Goal: Task Accomplishment & Management: Use online tool/utility

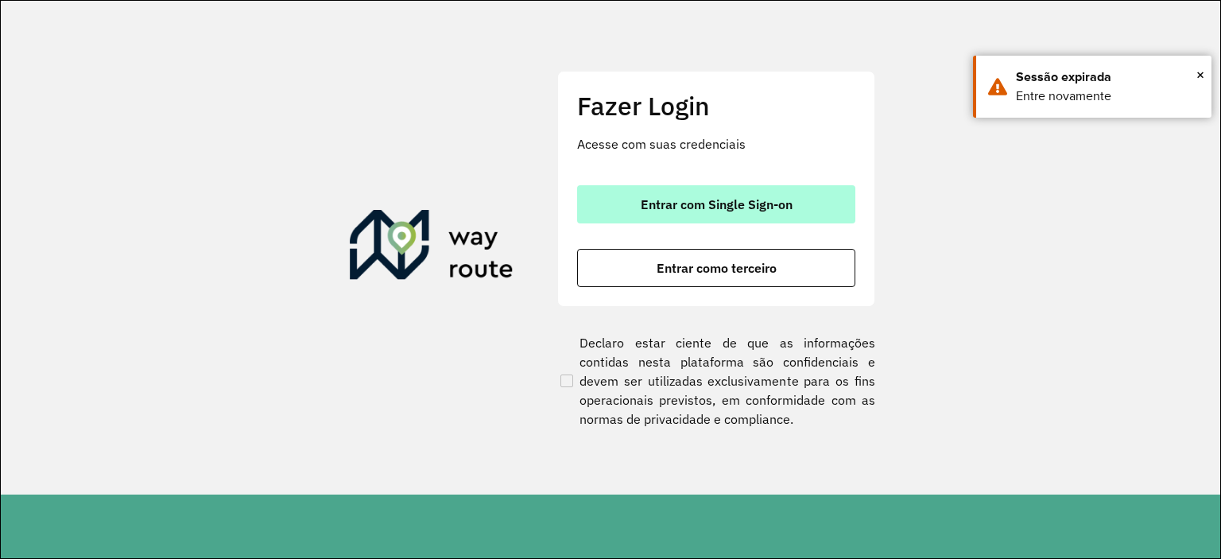
click at [693, 199] on span "Entrar com Single Sign-on" at bounding box center [717, 204] width 152 height 13
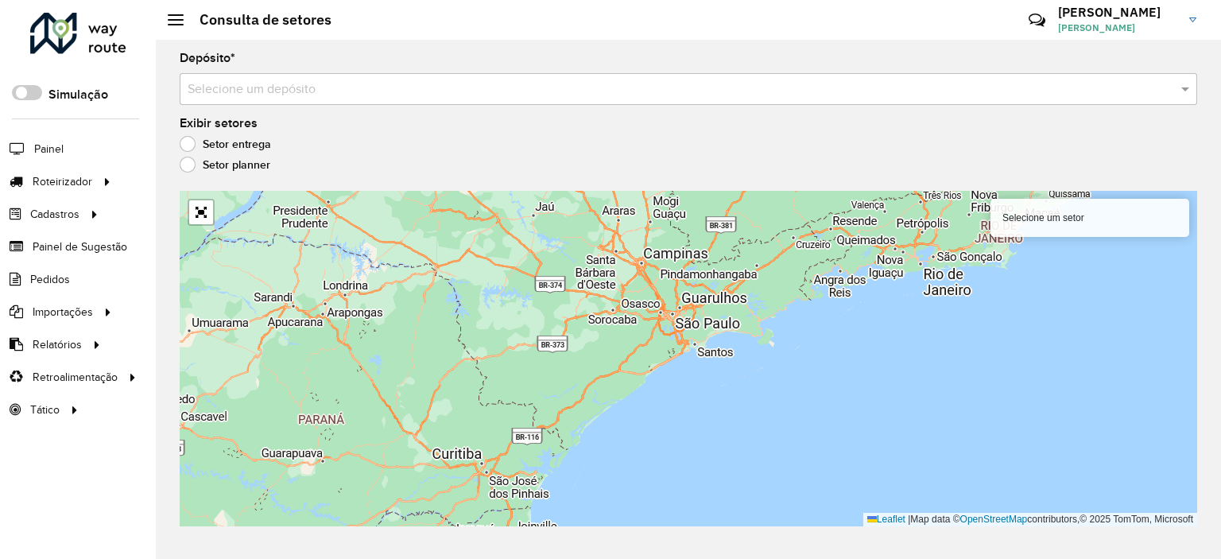
click at [533, 83] on input "text" at bounding box center [673, 89] width 970 height 19
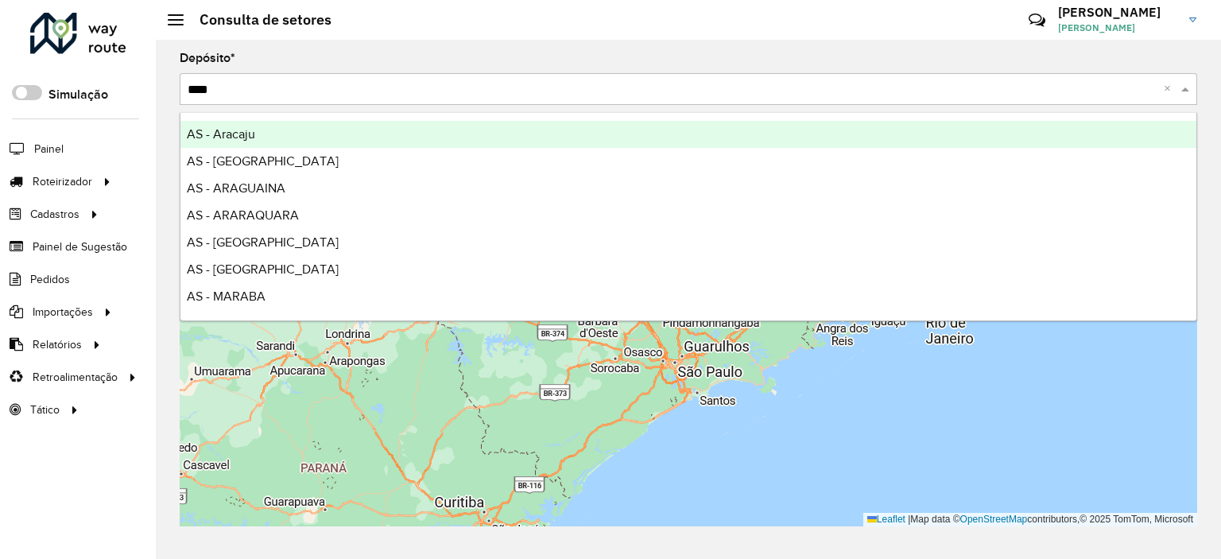
type input "*****"
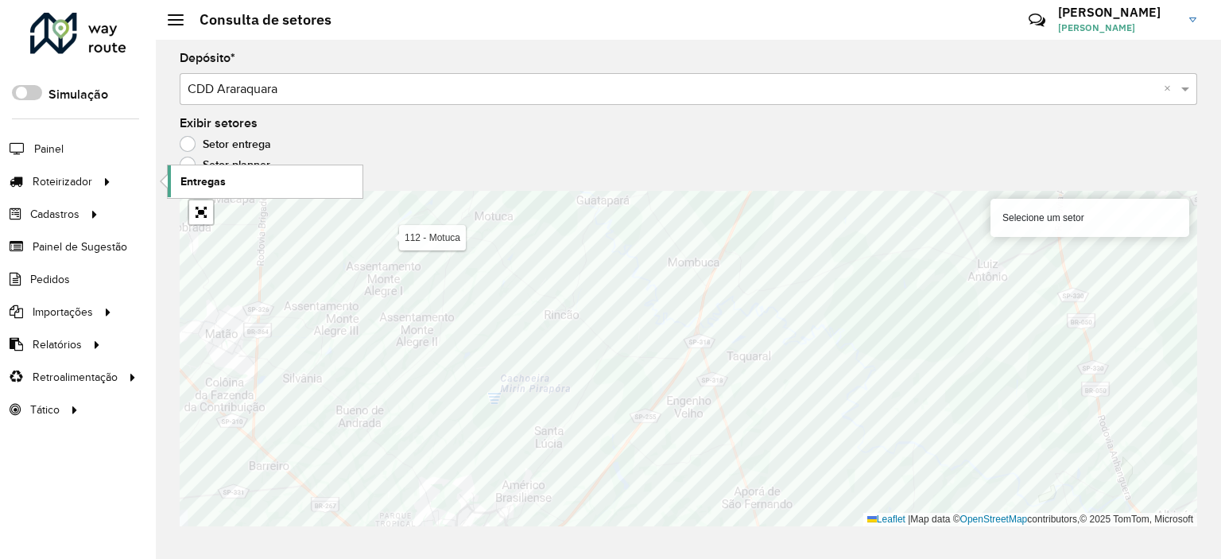
click at [207, 178] on span "Entregas" at bounding box center [202, 181] width 45 height 17
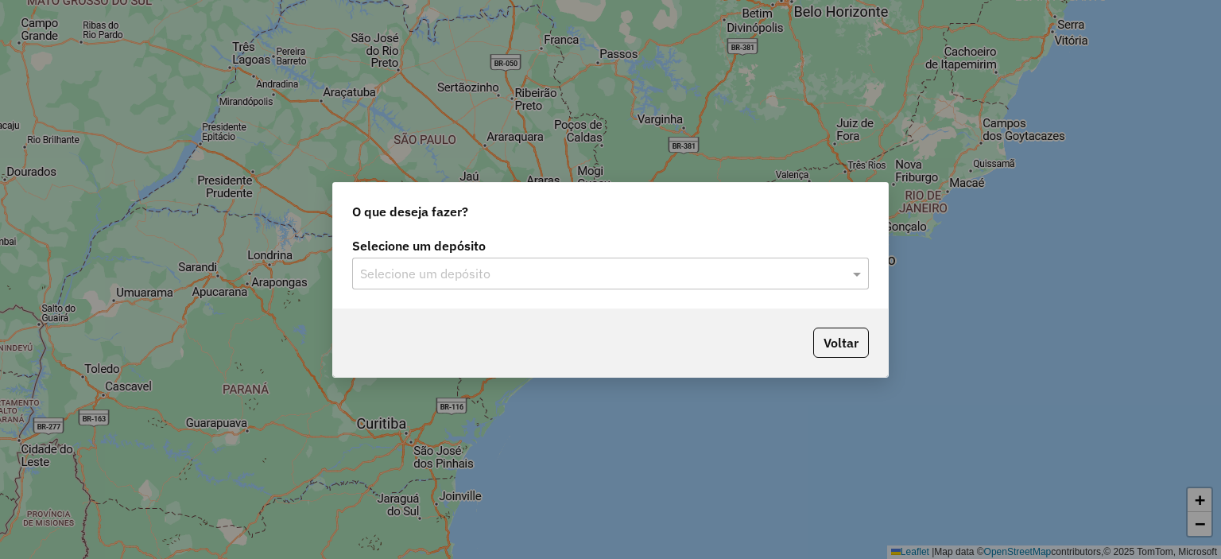
click at [546, 287] on div "Selecione um depósito" at bounding box center [610, 274] width 517 height 32
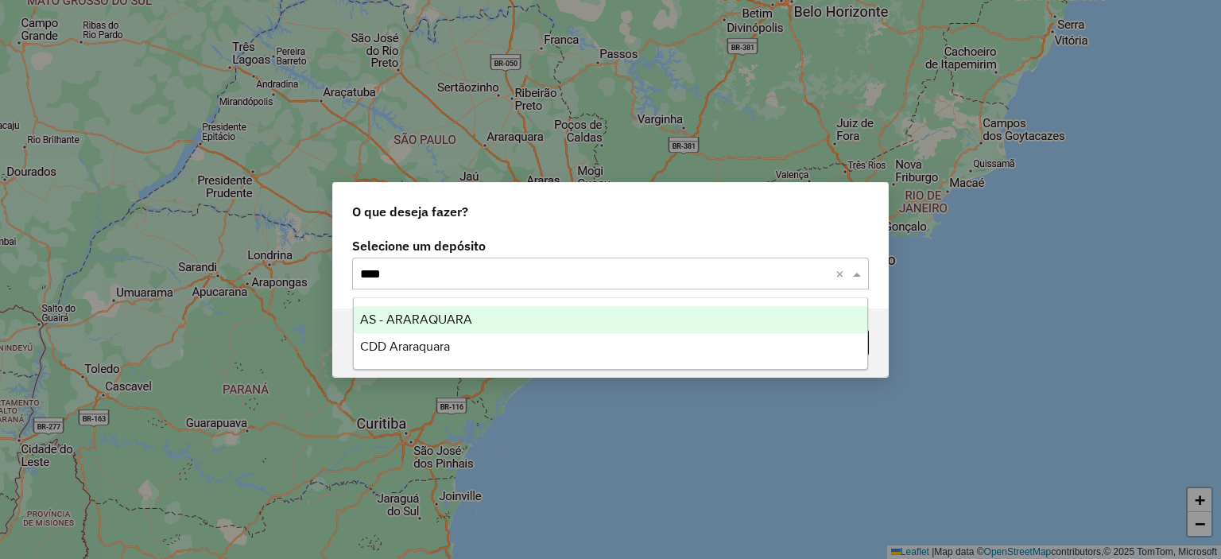
type input "*****"
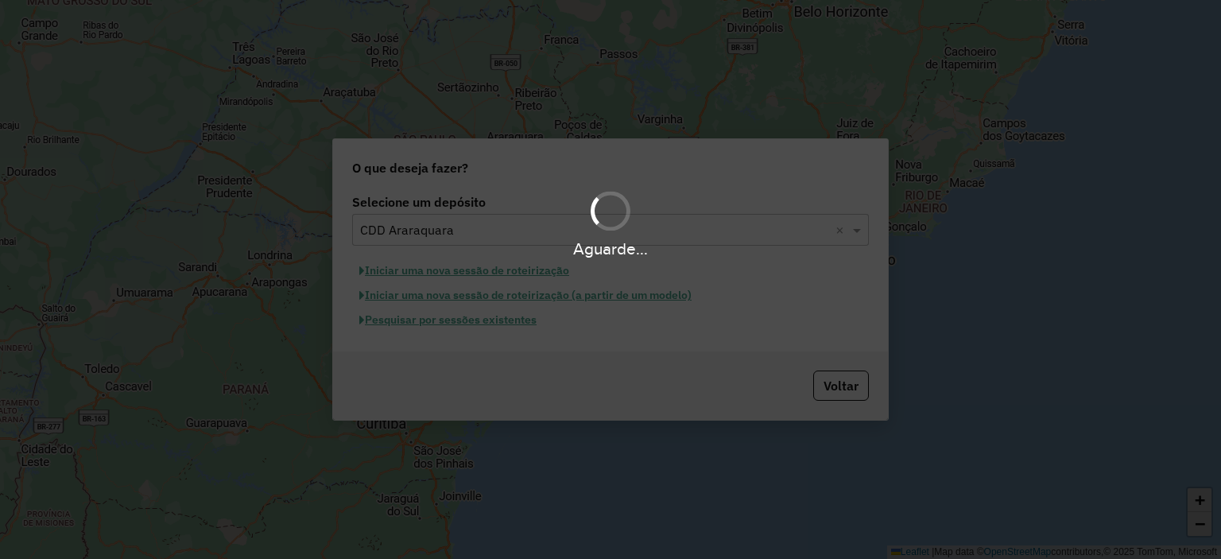
click at [546, 287] on div "Aguarde..." at bounding box center [610, 279] width 1221 height 559
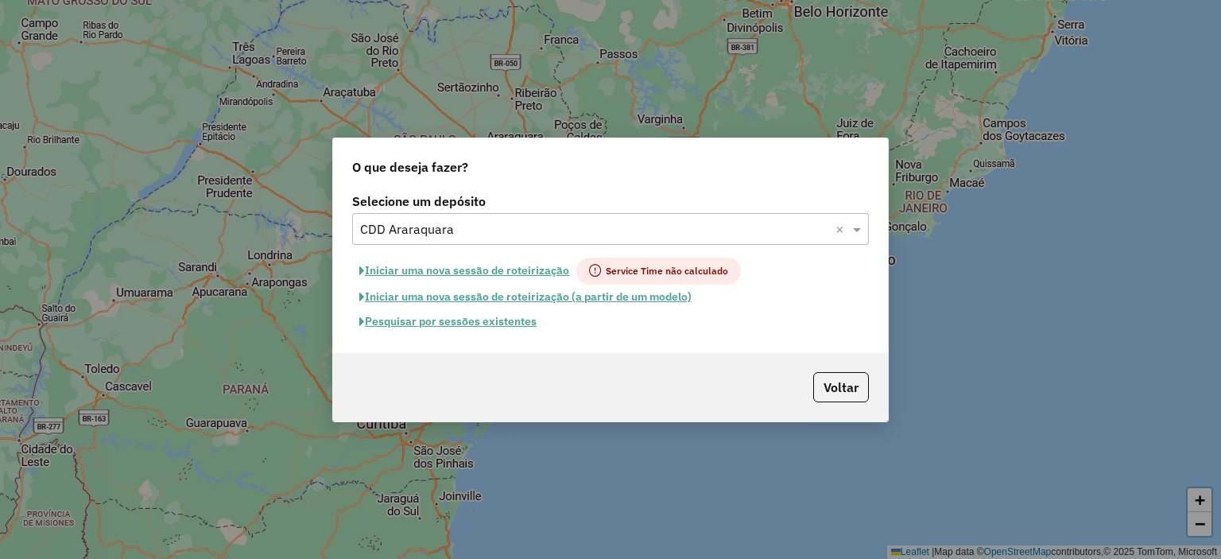
click at [490, 316] on button "Pesquisar por sessões existentes" at bounding box center [448, 321] width 192 height 25
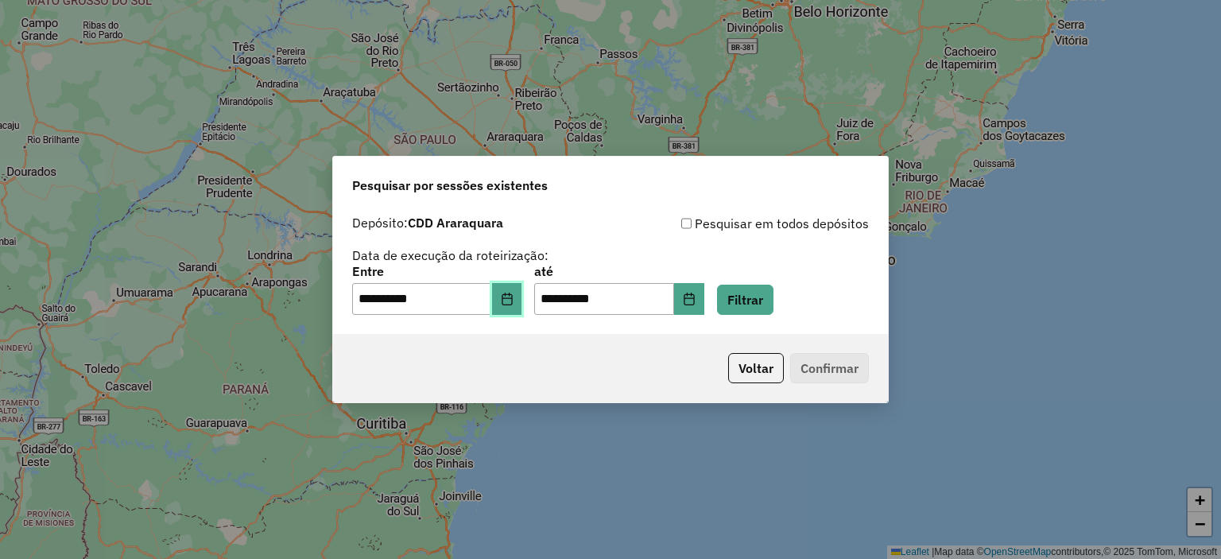
click at [515, 305] on button "Choose Date" at bounding box center [507, 299] width 30 height 32
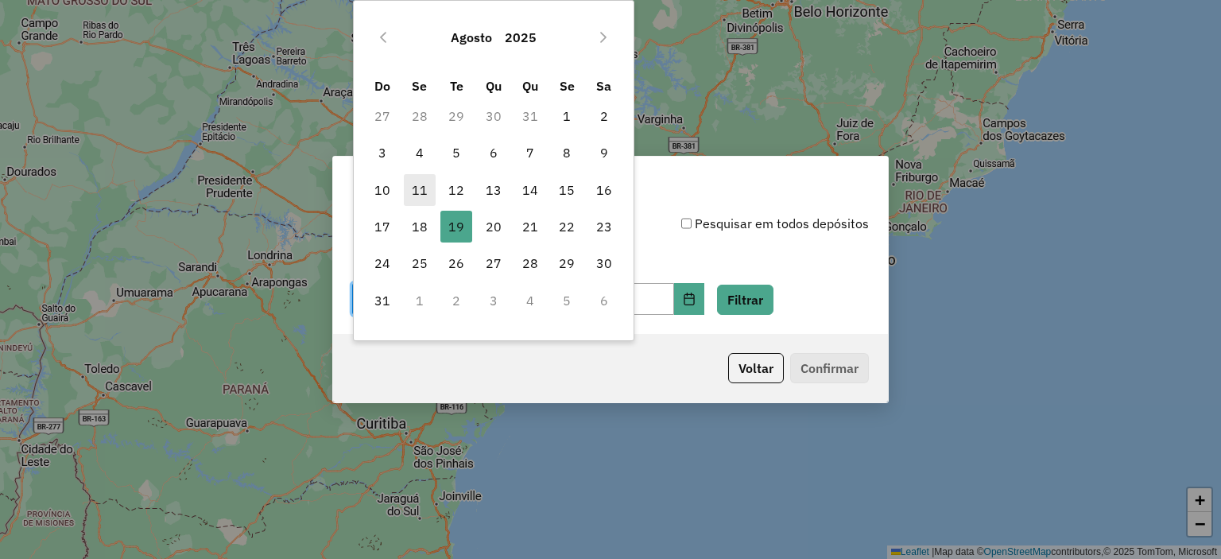
click at [427, 187] on span "11" at bounding box center [420, 190] width 32 height 32
type input "**********"
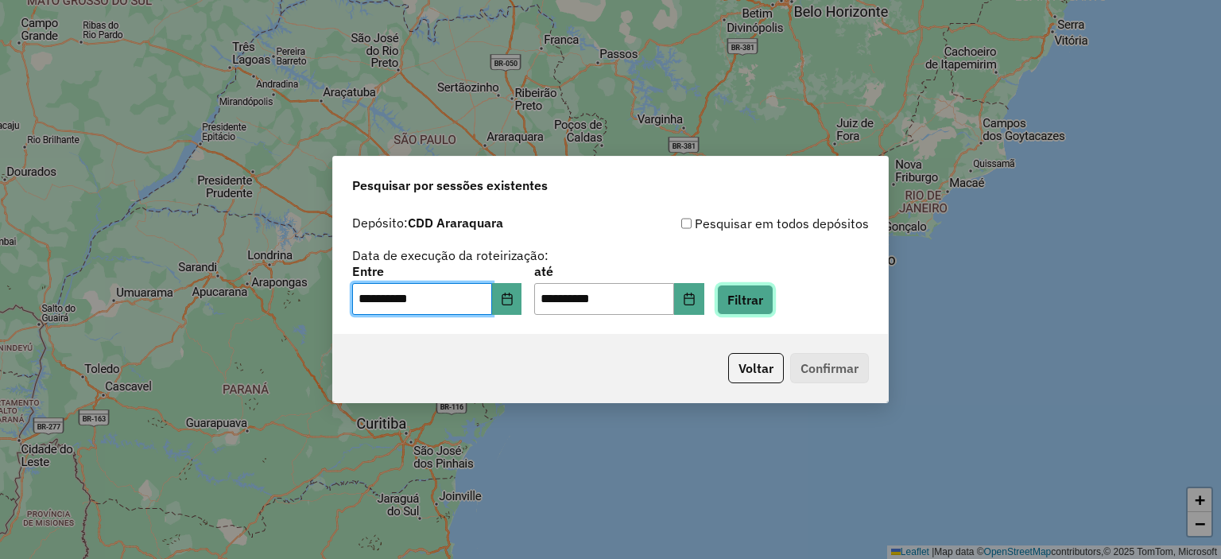
click at [762, 308] on button "Filtrar" at bounding box center [745, 300] width 56 height 30
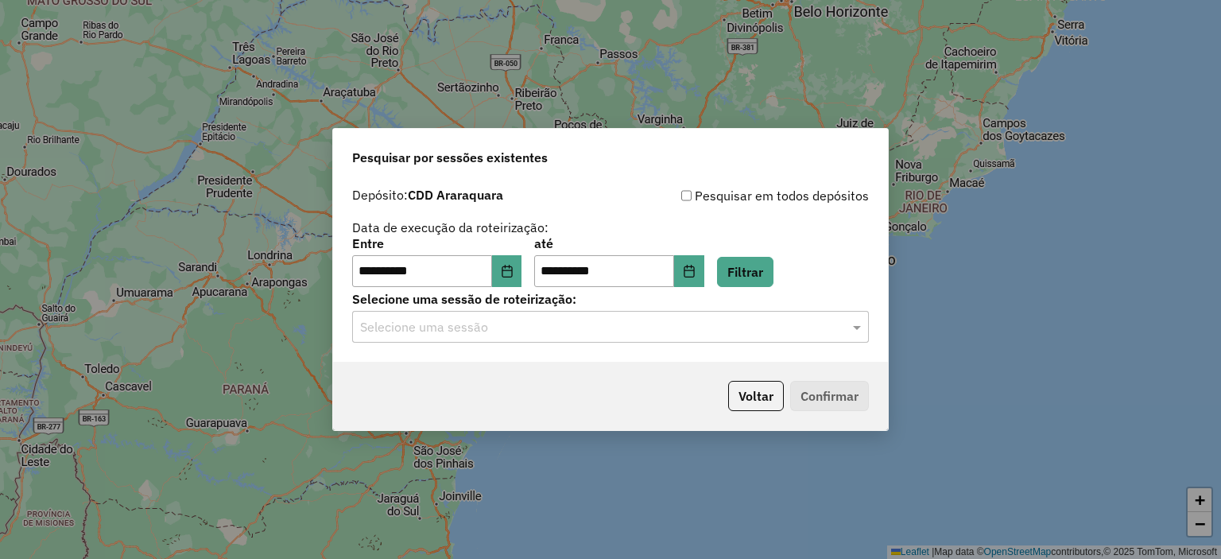
click at [684, 328] on input "text" at bounding box center [594, 327] width 469 height 19
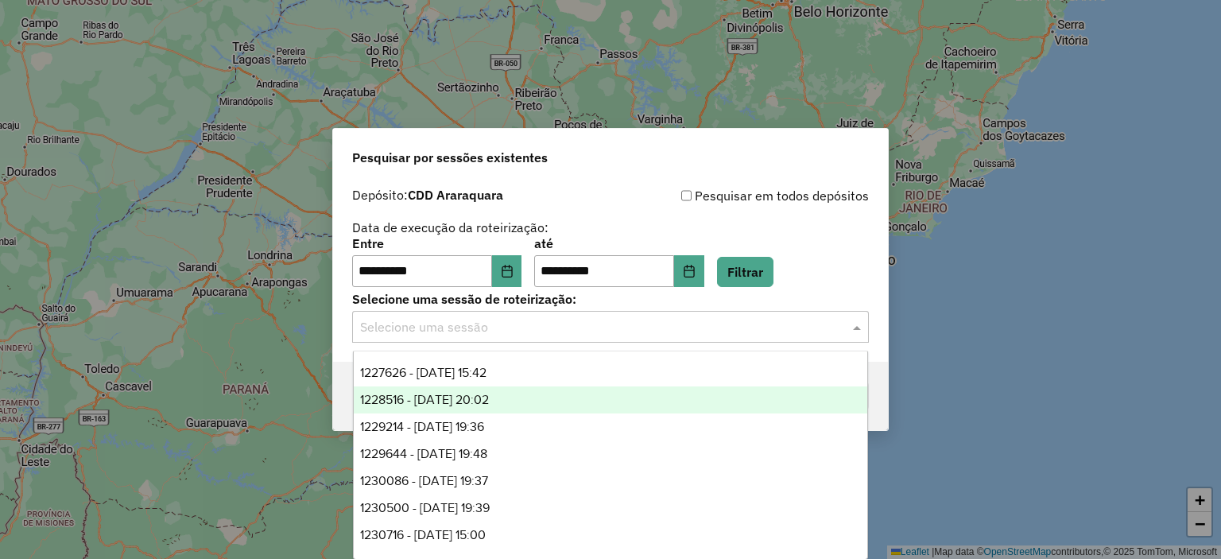
scroll to position [25, 0]
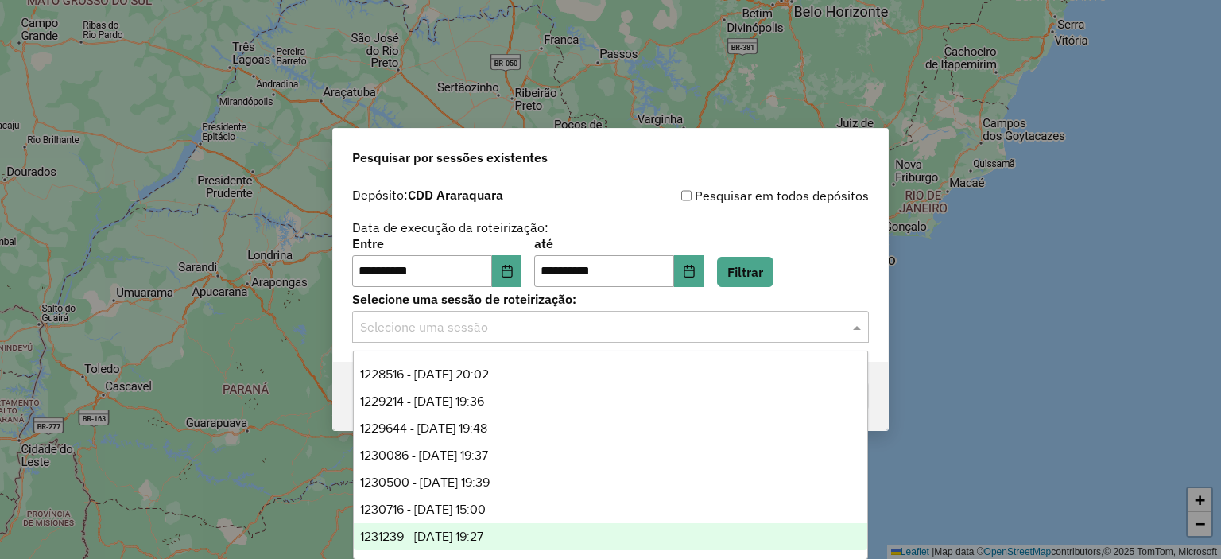
click at [599, 528] on div "1231239 - [DATE] 19:27" at bounding box center [611, 536] width 514 height 27
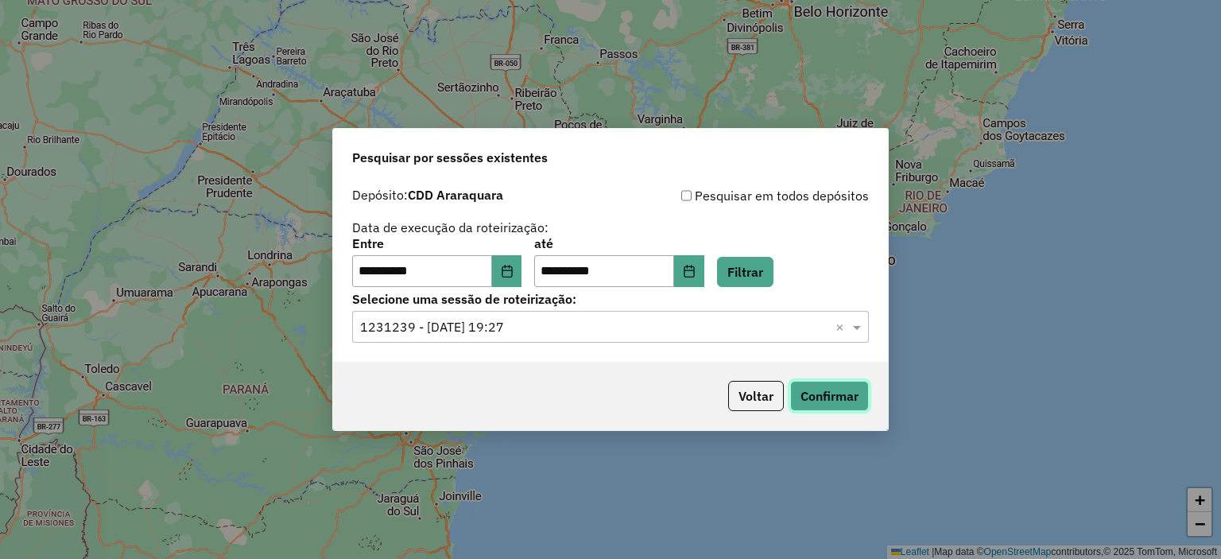
click at [817, 393] on button "Confirmar" at bounding box center [829, 396] width 79 height 30
click at [522, 324] on input "text" at bounding box center [594, 327] width 469 height 19
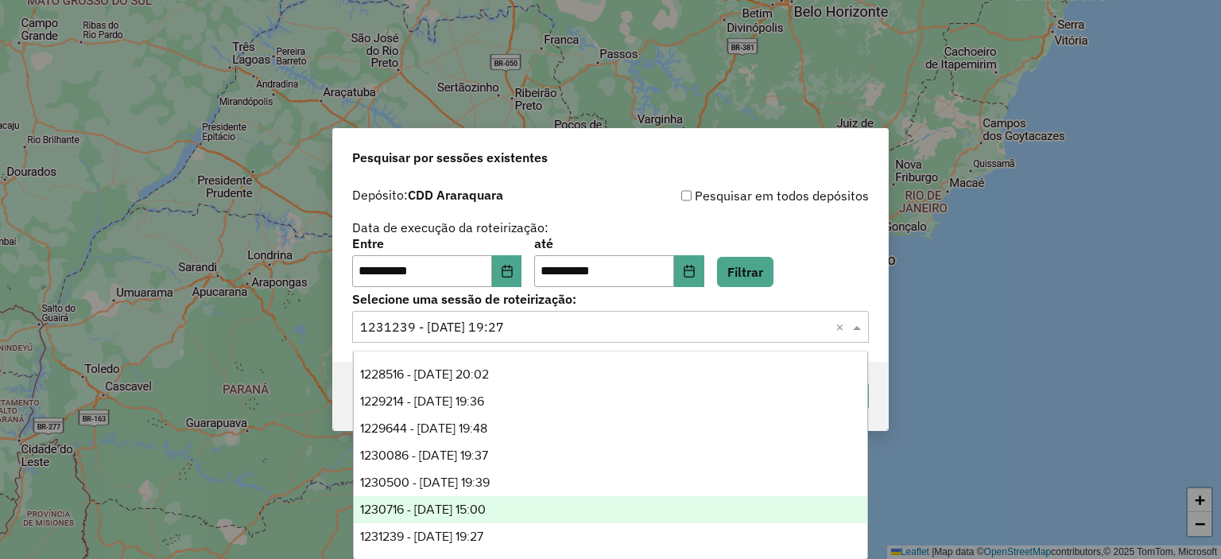
click at [531, 504] on div "1230716 - [DATE] 15:00" at bounding box center [611, 509] width 514 height 27
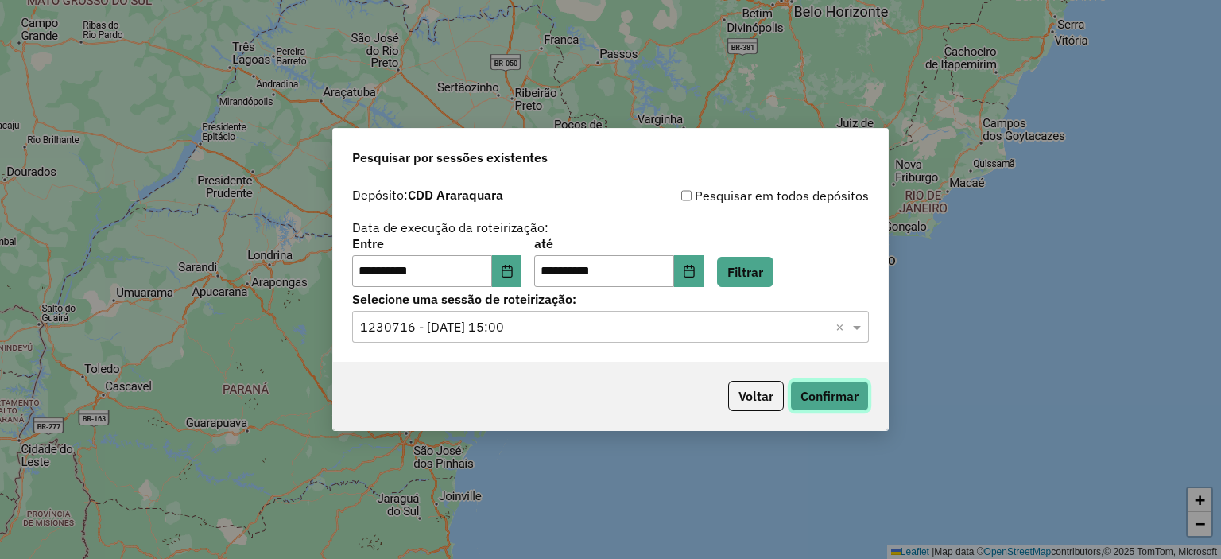
click at [811, 405] on button "Confirmar" at bounding box center [829, 396] width 79 height 30
click at [490, 329] on input "text" at bounding box center [594, 327] width 469 height 19
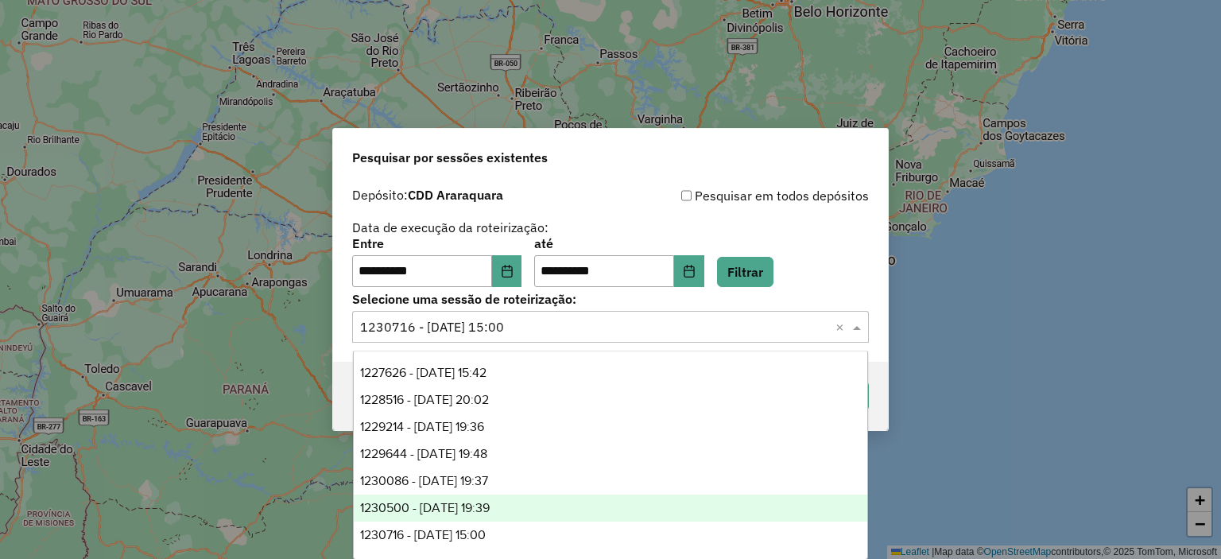
click at [471, 506] on span "1230500 - [DATE] 19:39" at bounding box center [425, 508] width 130 height 14
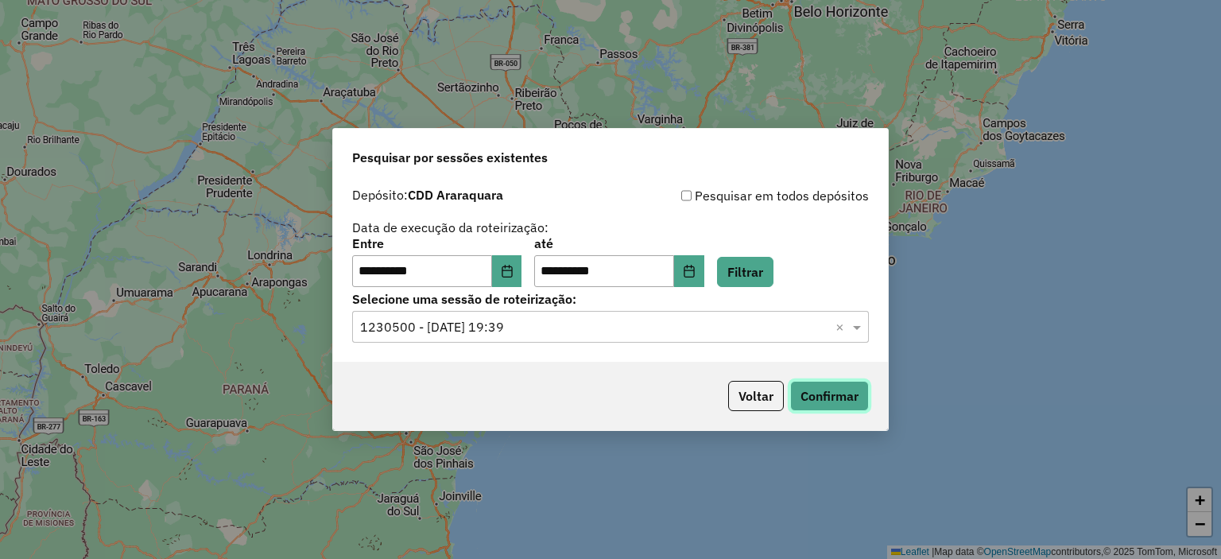
click at [808, 387] on button "Confirmar" at bounding box center [829, 396] width 79 height 30
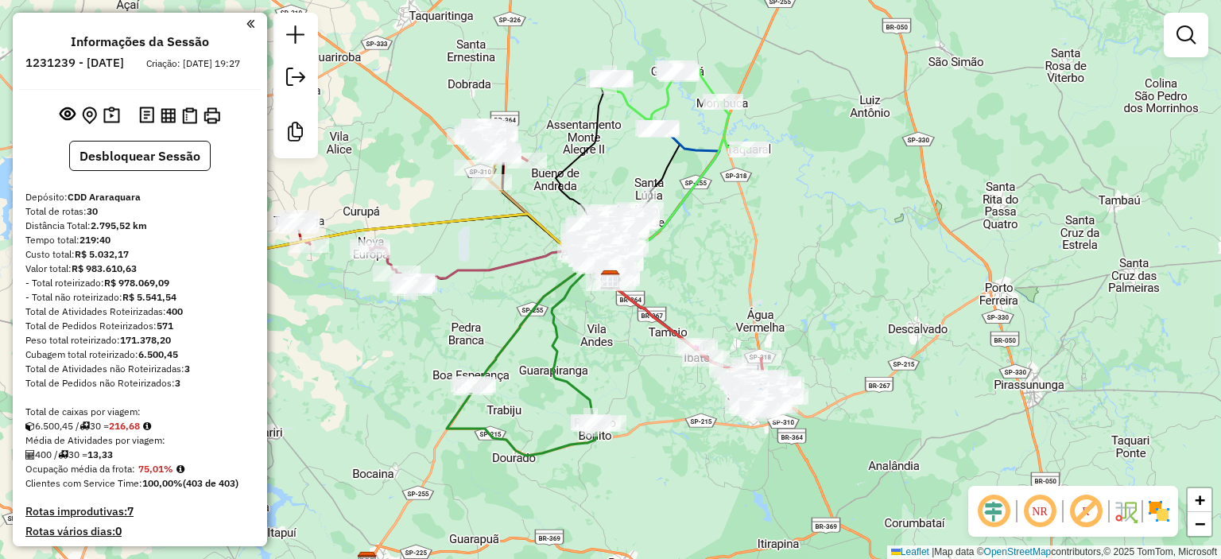
click at [1154, 505] on img at bounding box center [1158, 510] width 25 height 25
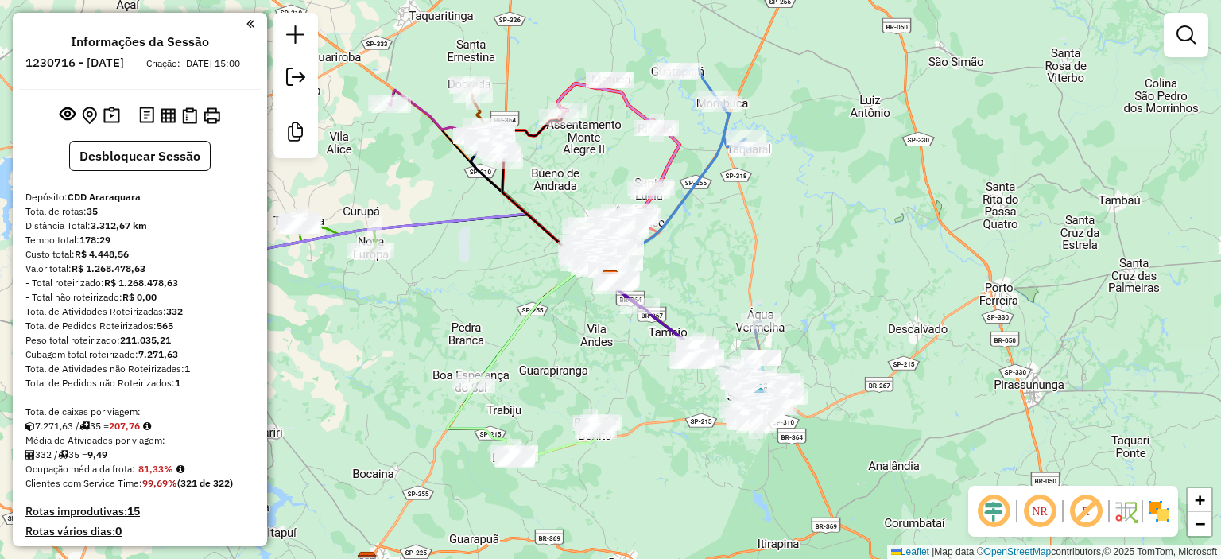
click at [1161, 518] on img at bounding box center [1158, 510] width 25 height 25
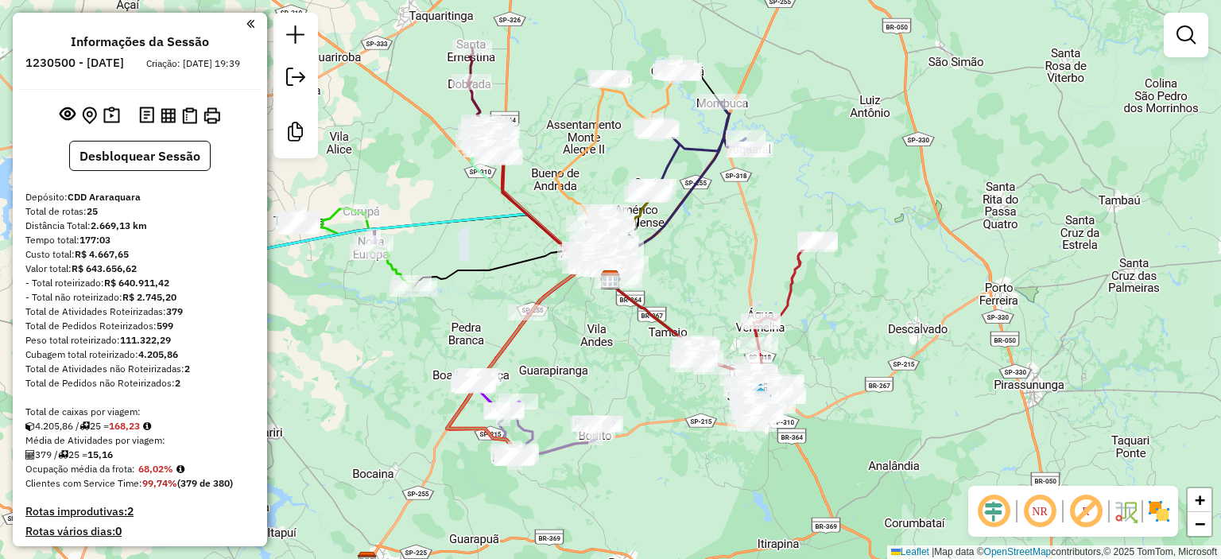
click at [1170, 511] on img at bounding box center [1158, 510] width 25 height 25
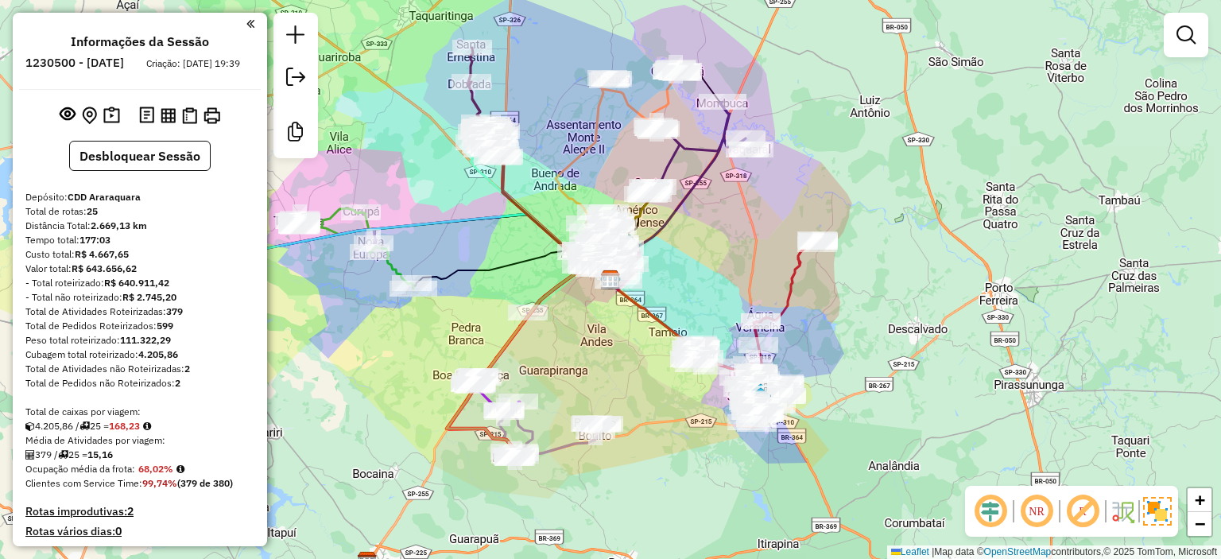
click at [838, 279] on div "Janela de atendimento Grade de atendimento Capacidade Transportadoras Veículos …" at bounding box center [610, 279] width 1221 height 559
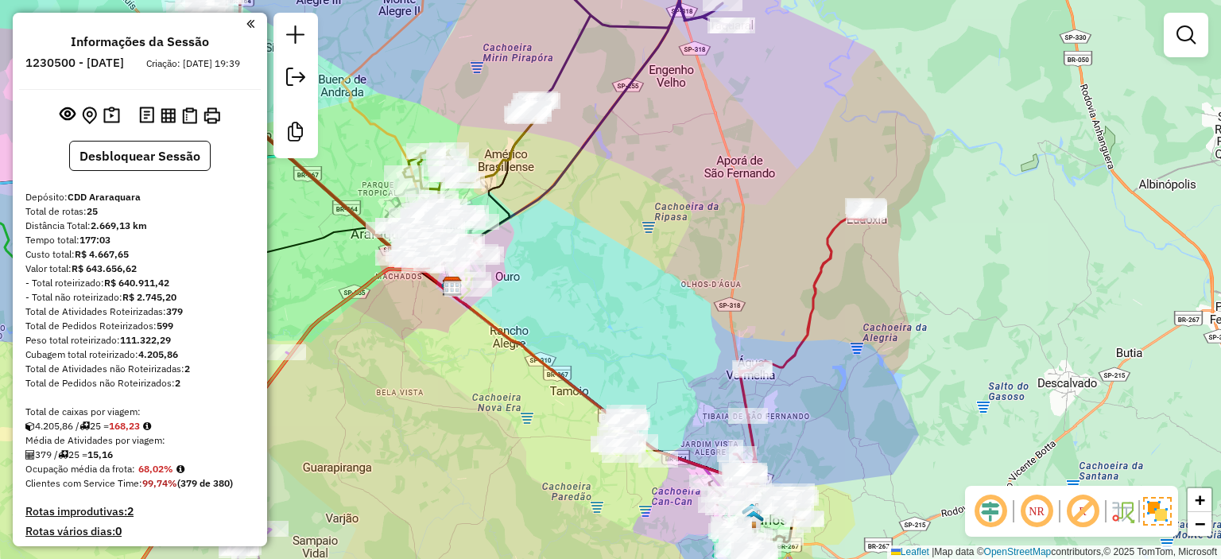
drag, startPoint x: 830, startPoint y: 318, endPoint x: 899, endPoint y: 324, distance: 69.4
click at [899, 324] on div "Janela de atendimento Grade de atendimento Capacidade Transportadoras Veículos …" at bounding box center [610, 279] width 1221 height 559
click at [925, 180] on div "Janela de atendimento Grade de atendimento Capacidade Transportadoras Veículos …" at bounding box center [610, 279] width 1221 height 559
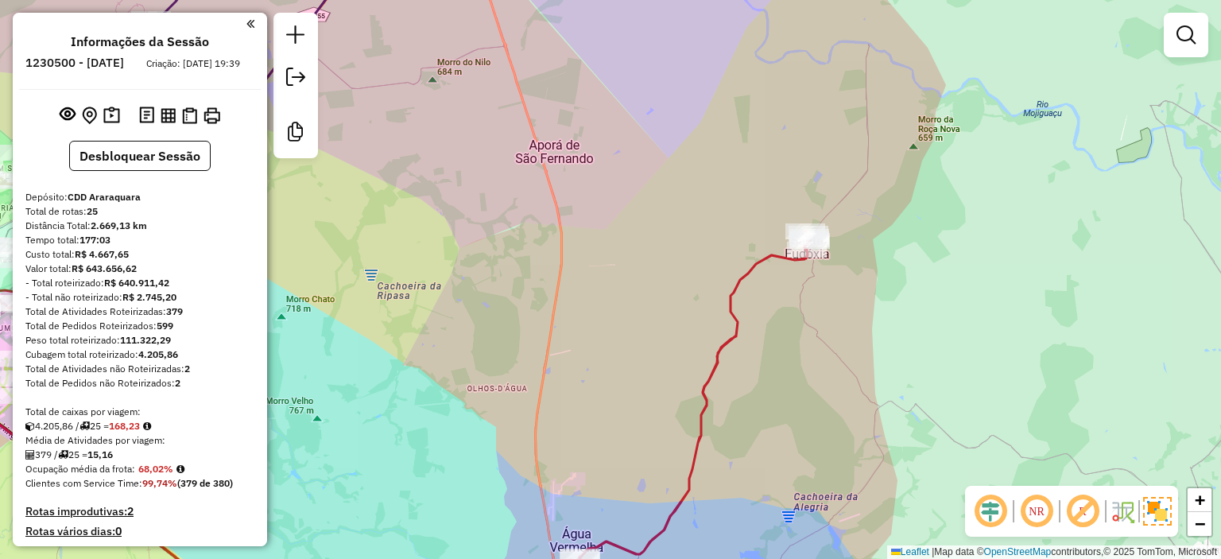
click at [925, 186] on div "Janela de atendimento Grade de atendimento Capacidade Transportadoras Veículos …" at bounding box center [610, 279] width 1221 height 559
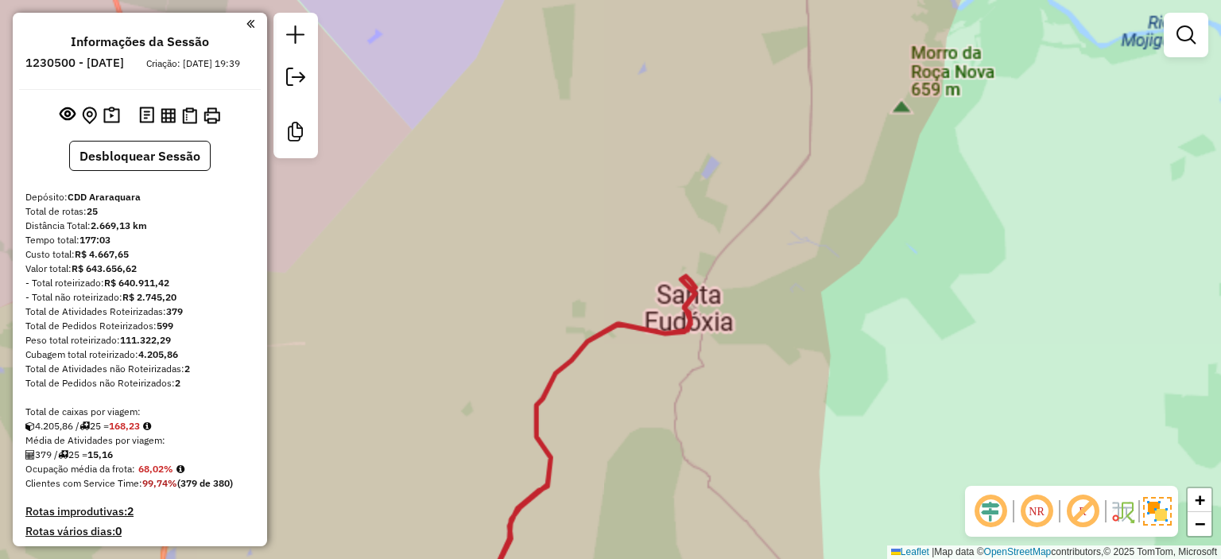
click at [925, 186] on div "Janela de atendimento Grade de atendimento Capacidade Transportadoras Veículos …" at bounding box center [610, 279] width 1221 height 559
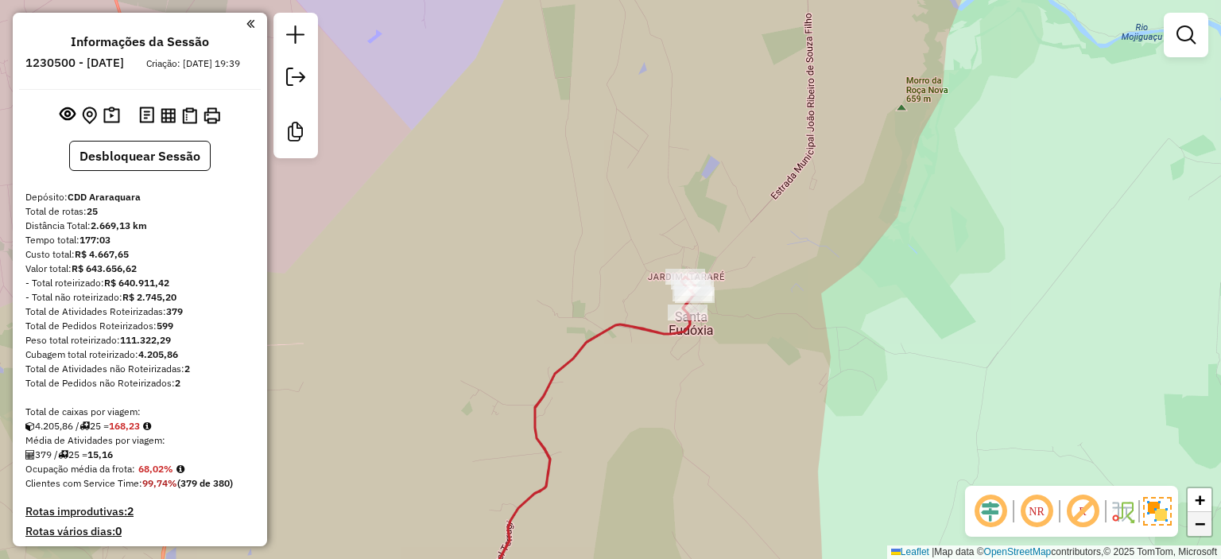
click at [1198, 528] on span "−" at bounding box center [1200, 524] width 10 height 20
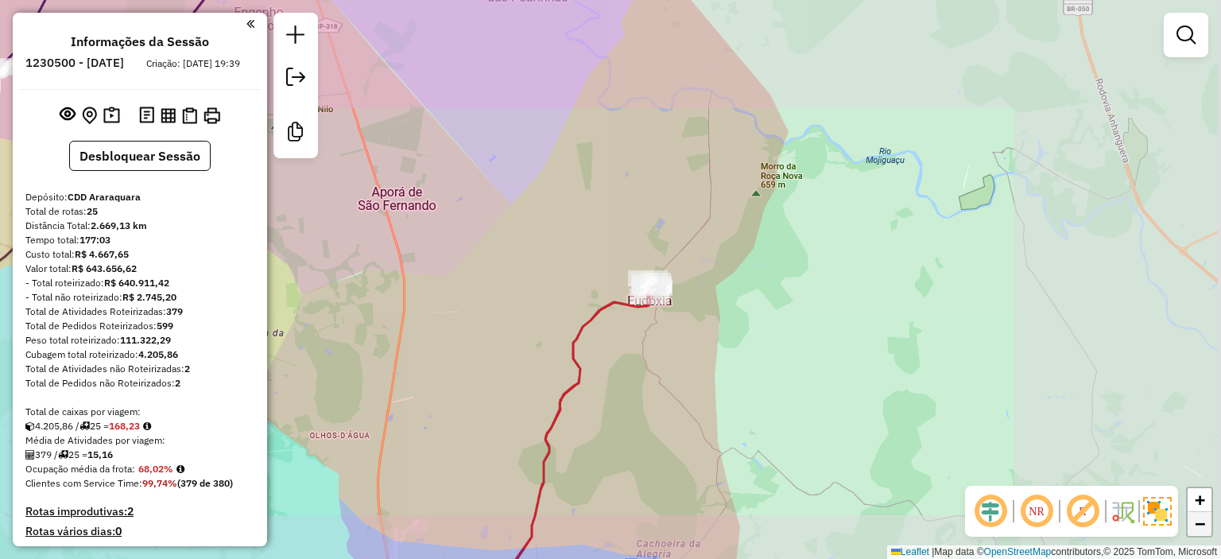
click at [1198, 528] on span "−" at bounding box center [1200, 524] width 10 height 20
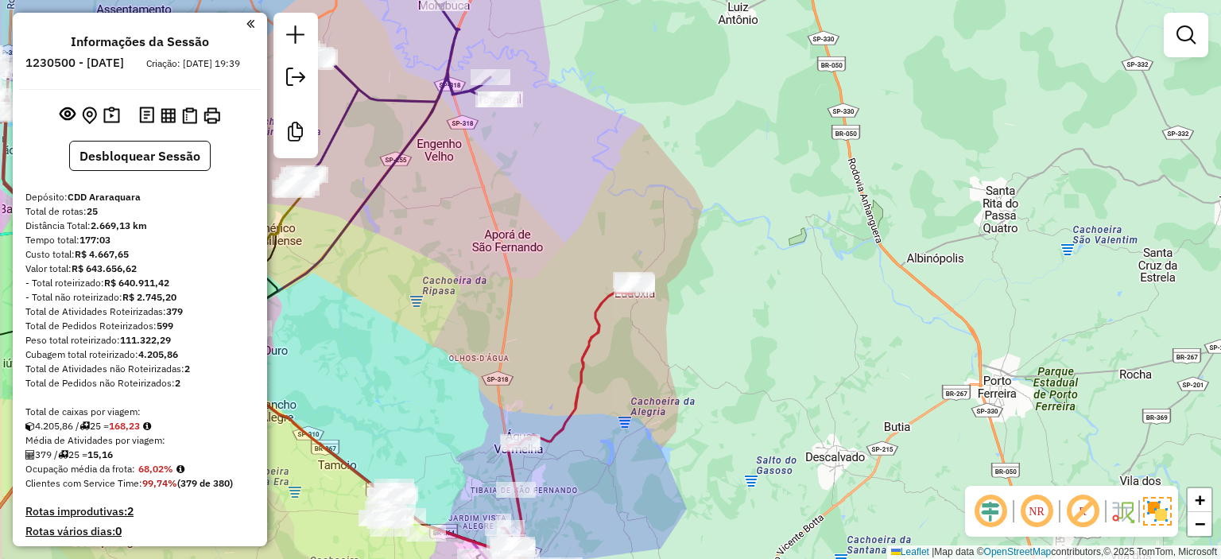
drag, startPoint x: 904, startPoint y: 356, endPoint x: 1129, endPoint y: 283, distance: 236.6
click at [1082, 314] on div "Janela de atendimento Grade de atendimento Capacidade Transportadoras Veículos …" at bounding box center [610, 279] width 1221 height 559
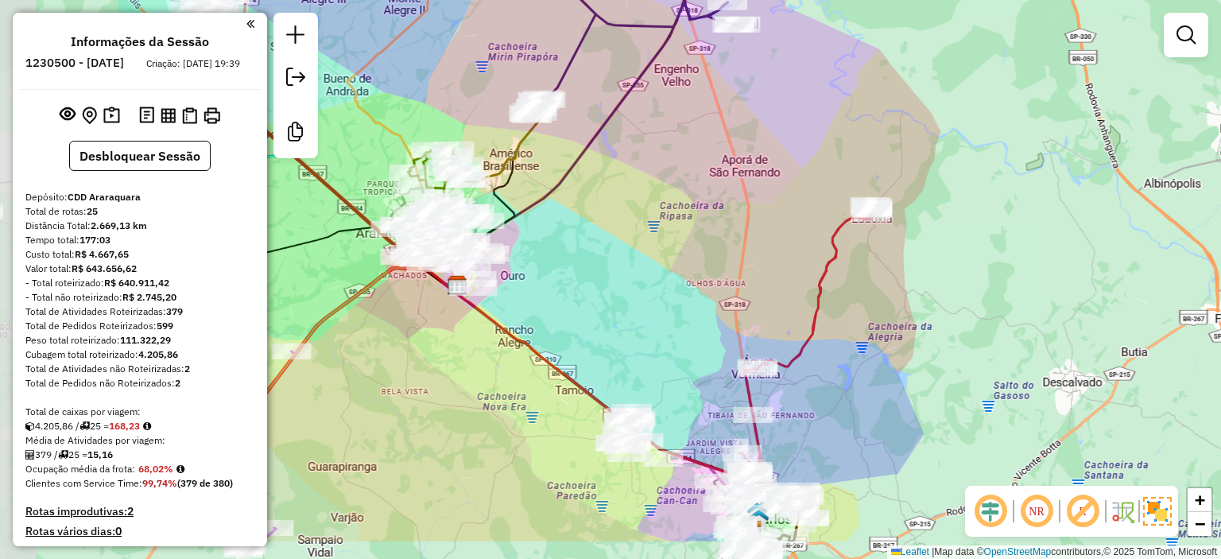
click at [1154, 258] on div "Janela de atendimento Grade de atendimento Capacidade Transportadoras Veículos …" at bounding box center [610, 279] width 1221 height 559
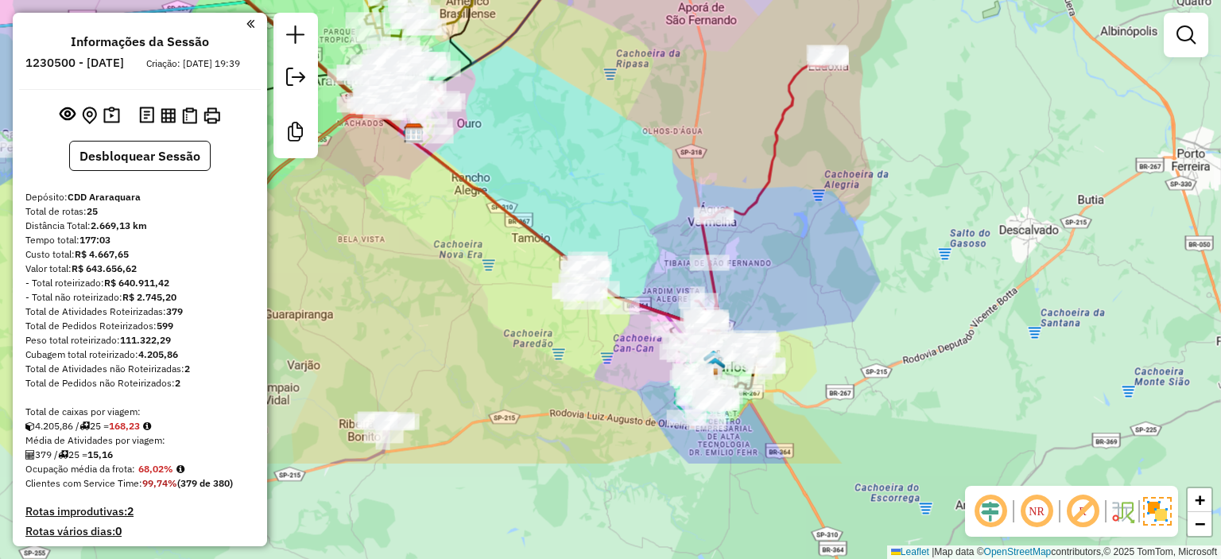
drag, startPoint x: 1023, startPoint y: 345, endPoint x: 989, endPoint y: 194, distance: 154.9
click at [989, 194] on div "Janela de atendimento Grade de atendimento Capacidade Transportadoras Veículos …" at bounding box center [610, 279] width 1221 height 559
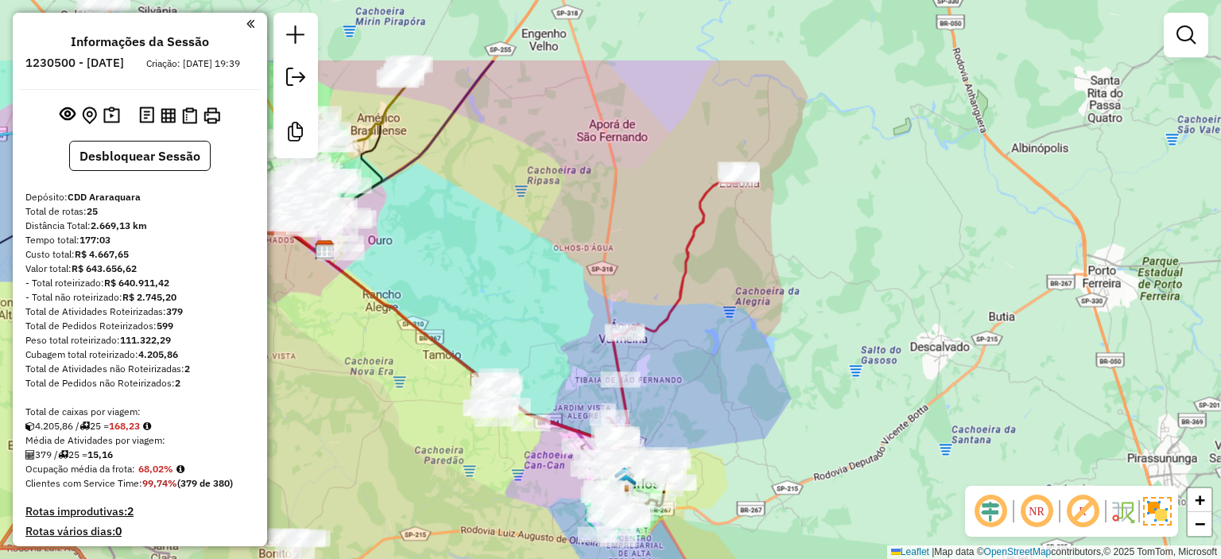
drag, startPoint x: 677, startPoint y: 131, endPoint x: 614, endPoint y: 202, distance: 95.1
click at [614, 202] on div "Janela de atendimento Grade de atendimento Capacidade Transportadoras Veículos …" at bounding box center [610, 279] width 1221 height 559
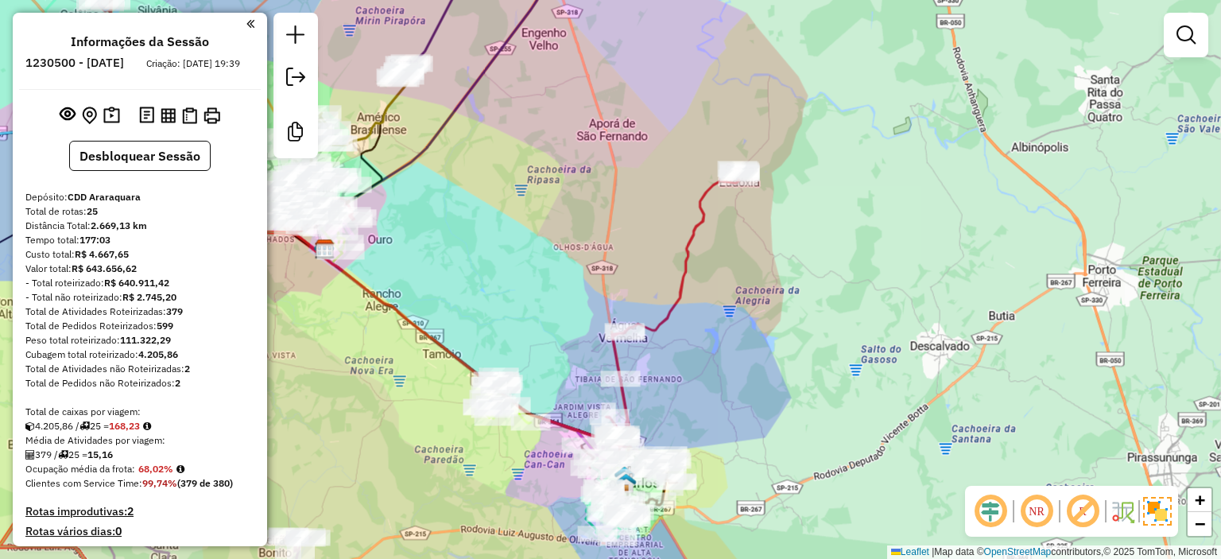
click at [674, 305] on icon at bounding box center [674, 310] width 134 height 282
select select "**********"
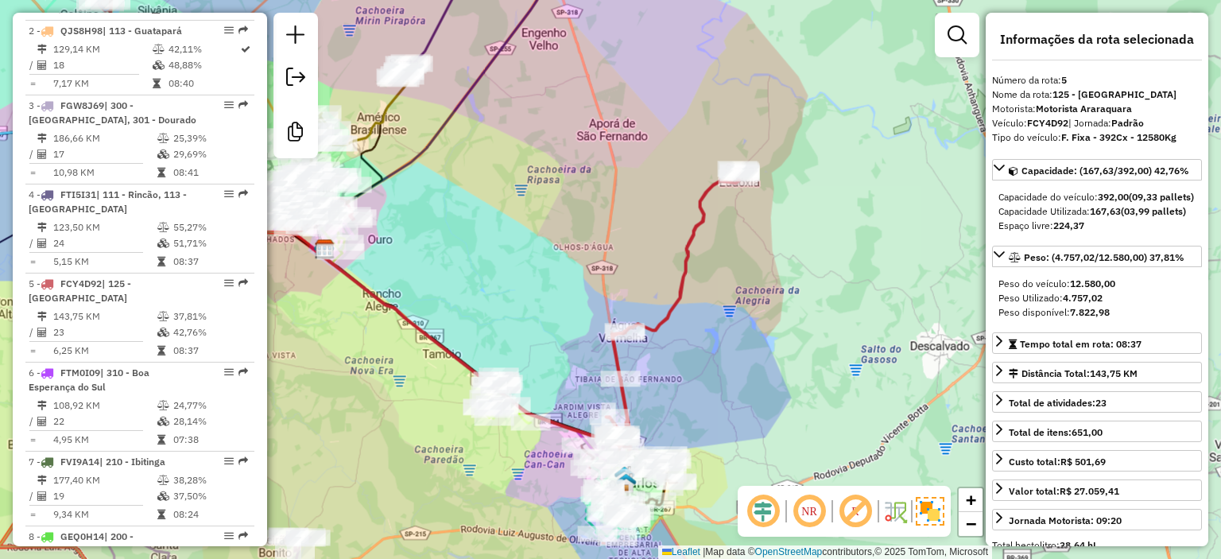
scroll to position [1040, 0]
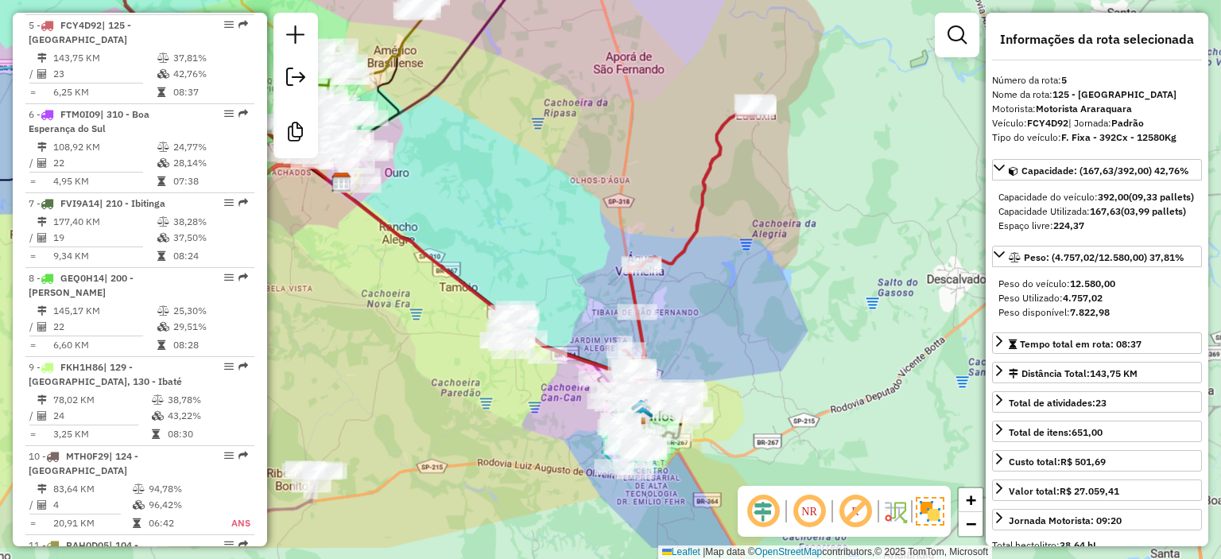
drag, startPoint x: 653, startPoint y: 383, endPoint x: 669, endPoint y: 324, distance: 61.7
click at [669, 324] on div "Janela de atendimento Grade de atendimento Capacidade Transportadoras Veículos …" at bounding box center [610, 279] width 1221 height 559
click at [742, 238] on div "Janela de atendimento Grade de atendimento Capacidade Transportadoras Veículos …" at bounding box center [610, 279] width 1221 height 559
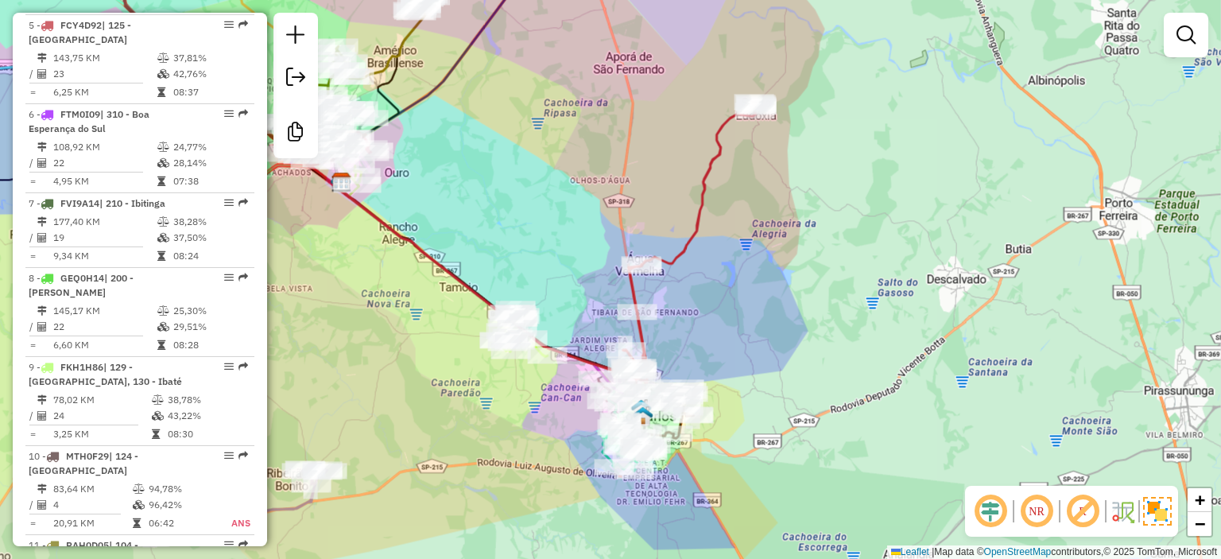
click at [741, 238] on div "Janela de atendimento Grade de atendimento Capacidade Transportadoras Veículos …" at bounding box center [610, 279] width 1221 height 559
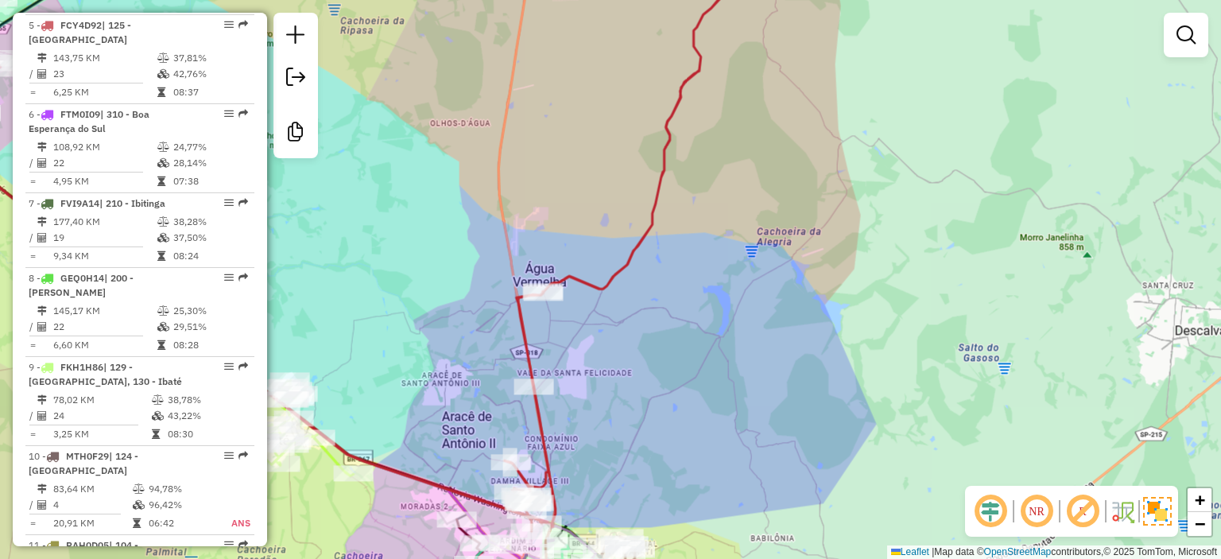
click at [741, 238] on div "Janela de atendimento Grade de atendimento Capacidade Transportadoras Veículos …" at bounding box center [610, 279] width 1221 height 559
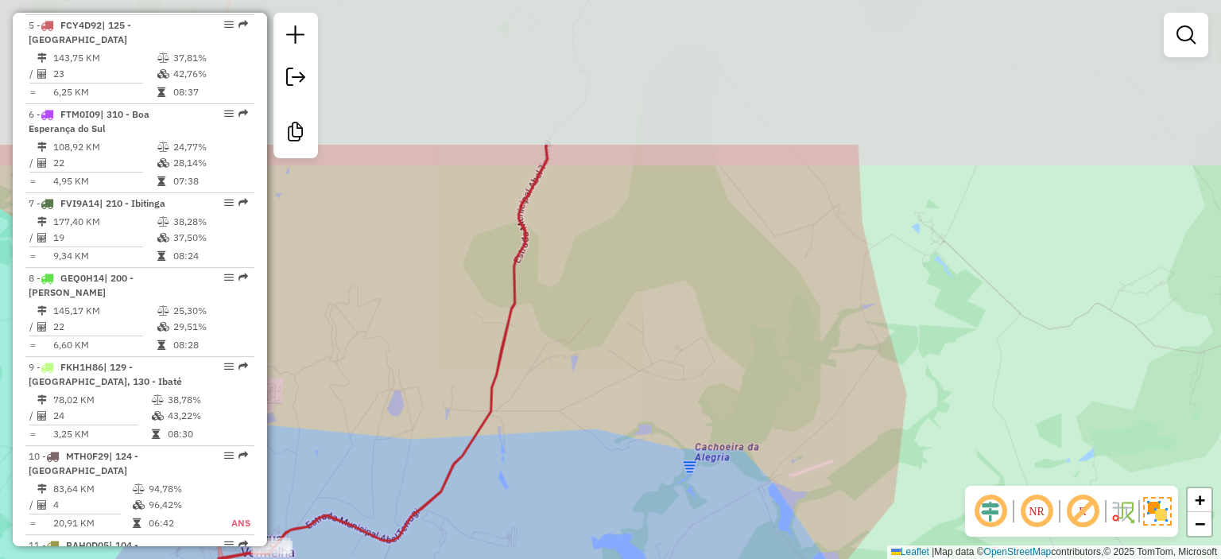
drag, startPoint x: 801, startPoint y: 17, endPoint x: 725, endPoint y: 278, distance: 271.7
click at [725, 278] on div "Janela de atendimento Grade de atendimento Capacidade Transportadoras Veículos …" at bounding box center [610, 279] width 1221 height 559
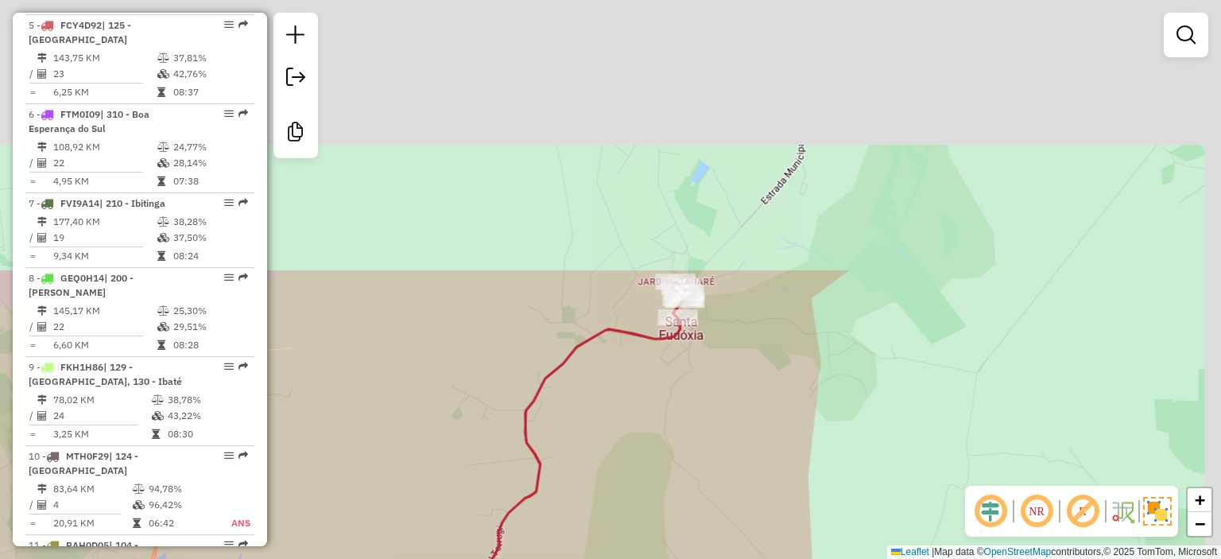
drag, startPoint x: 743, startPoint y: 181, endPoint x: 699, endPoint y: 510, distance: 331.4
click at [699, 510] on div "Janela de atendimento Grade de atendimento Capacidade Transportadoras Veículos …" at bounding box center [610, 279] width 1221 height 559
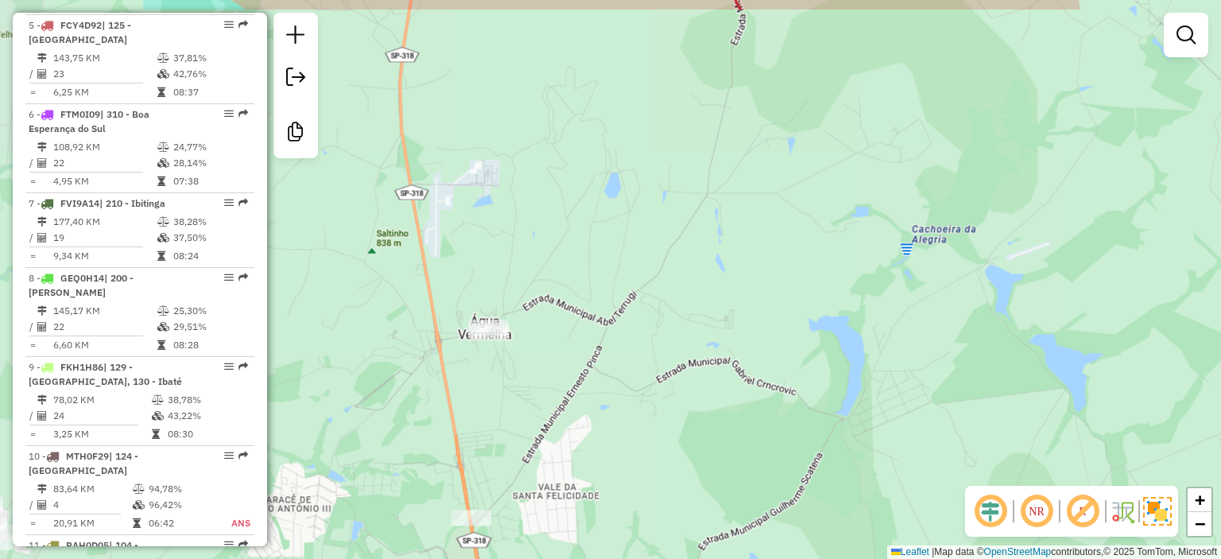
drag, startPoint x: 699, startPoint y: 510, endPoint x: 989, endPoint y: -96, distance: 671.7
click at [989, 0] on html "Aguarde... Pop-up bloqueado! Seu navegador bloqueou automáticamente a abertura …" at bounding box center [610, 279] width 1221 height 559
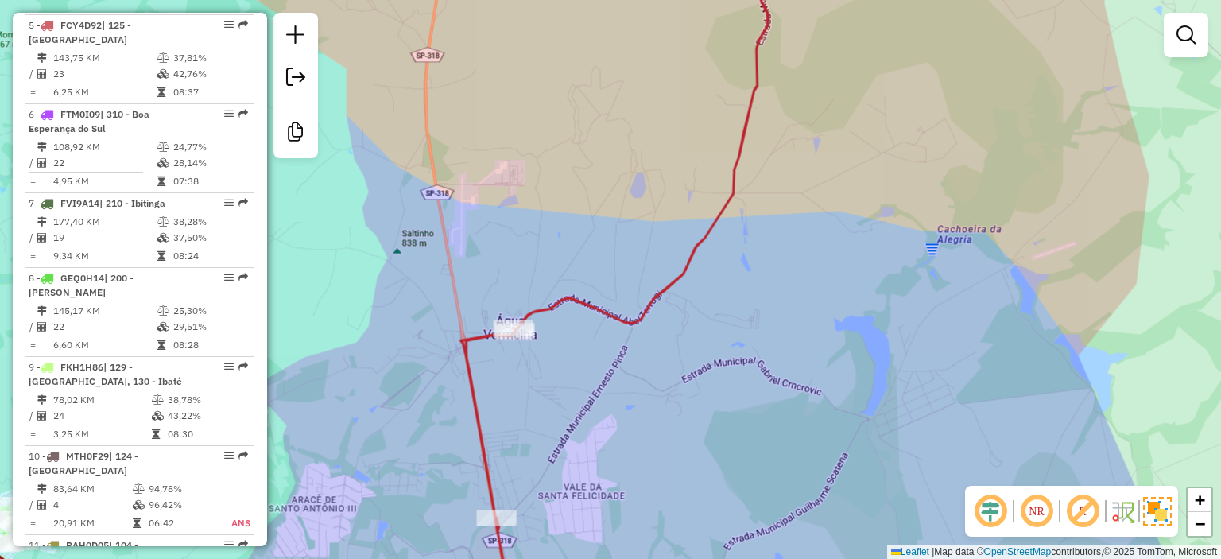
drag, startPoint x: 697, startPoint y: 147, endPoint x: 622, endPoint y: 332, distance: 200.1
click at [622, 332] on div "Janela de atendimento Grade de atendimento Capacidade Transportadoras Veículos …" at bounding box center [610, 279] width 1221 height 559
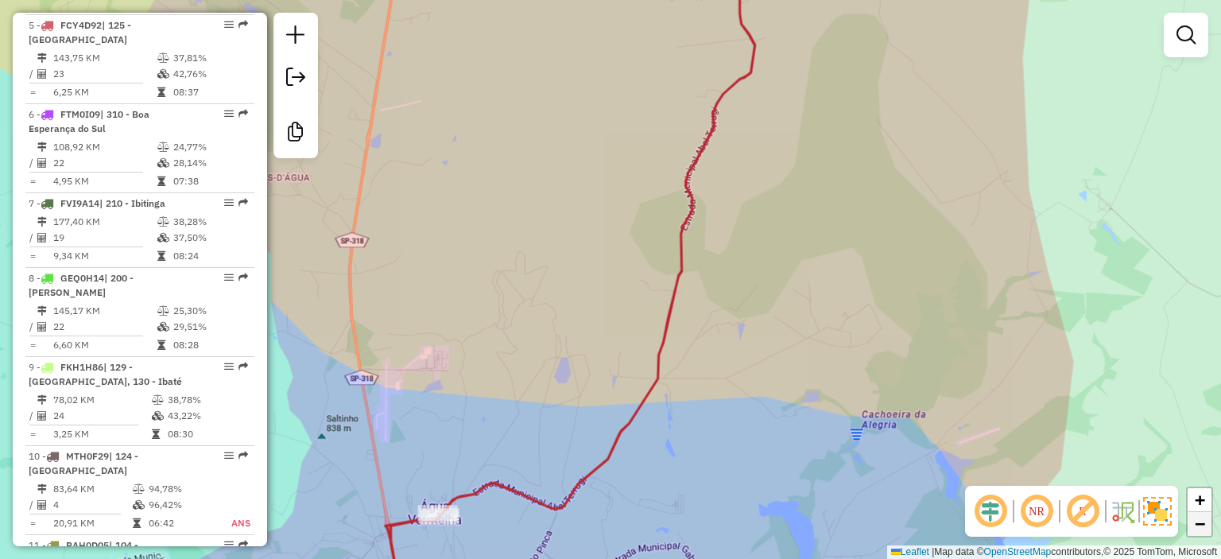
click at [1205, 532] on link "−" at bounding box center [1200, 524] width 24 height 24
